Goal: Task Accomplishment & Management: Complete application form

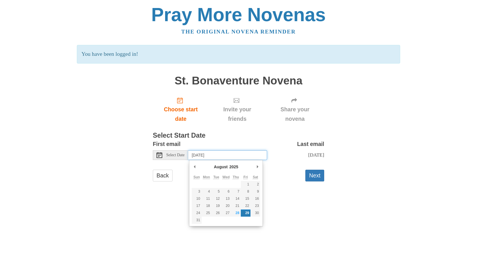
click at [215, 153] on input "Friday, August 29th" at bounding box center [227, 155] width 79 height 10
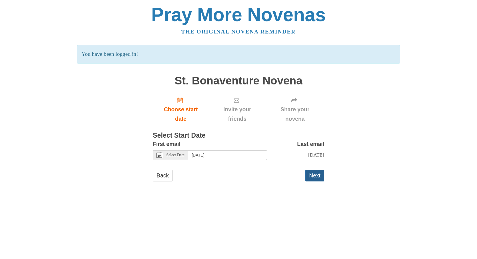
click at [317, 173] on button "Next" at bounding box center [314, 175] width 19 height 12
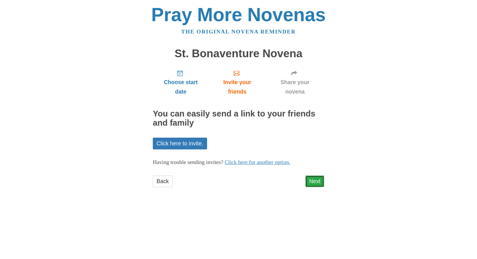
click at [317, 181] on link "Next" at bounding box center [314, 181] width 19 height 12
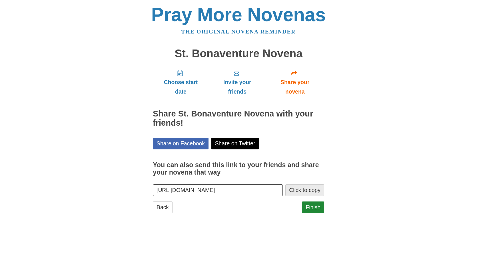
click at [309, 190] on button "Click to copy" at bounding box center [304, 190] width 39 height 12
click at [319, 206] on link "Finish" at bounding box center [313, 207] width 22 height 12
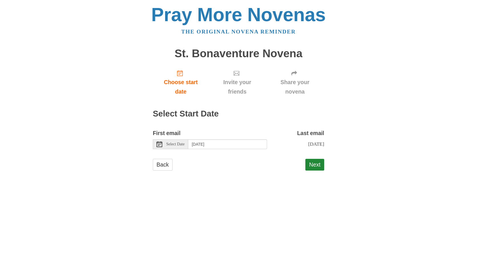
click at [184, 144] on span "Select Date" at bounding box center [175, 144] width 18 height 4
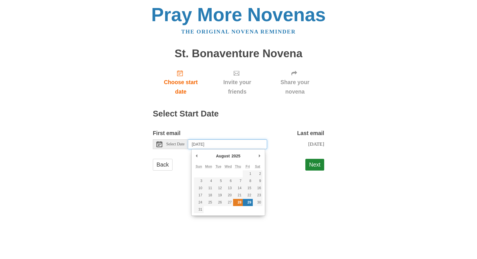
type input "Thursday, August 28th"
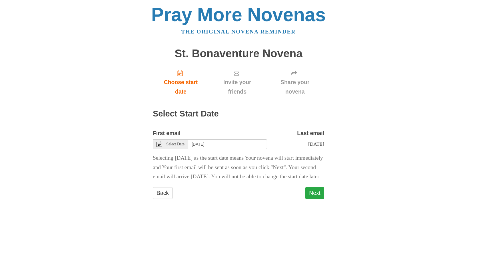
click at [313, 199] on button "Next" at bounding box center [314, 193] width 19 height 12
